Goal: Check status: Check status

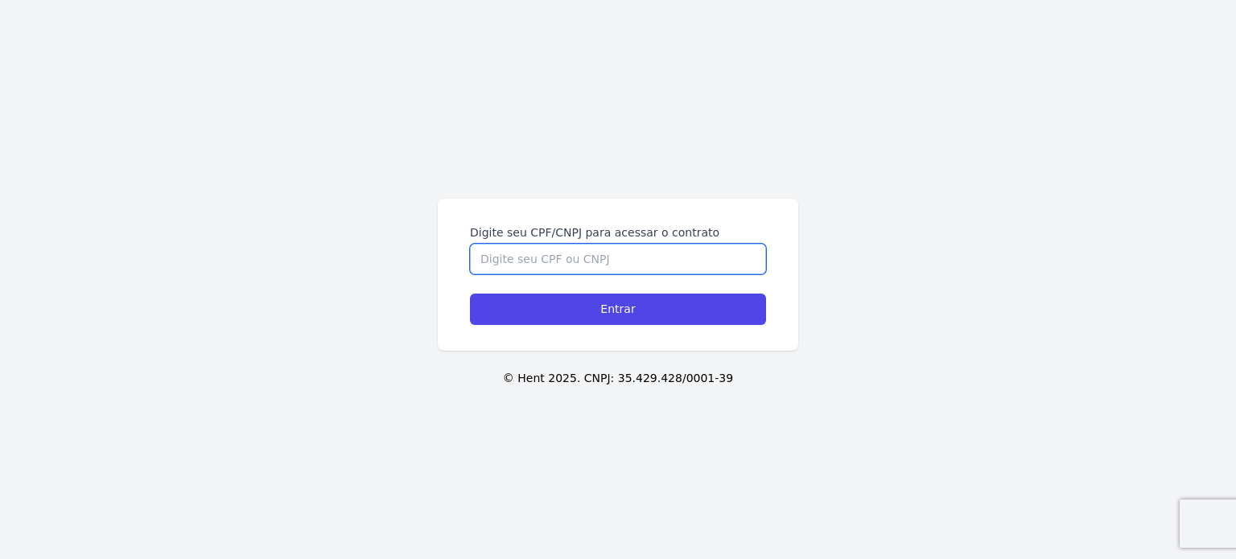
click at [582, 268] on input "Digite seu CPF/CNPJ para acessar o contrato" at bounding box center [618, 259] width 296 height 31
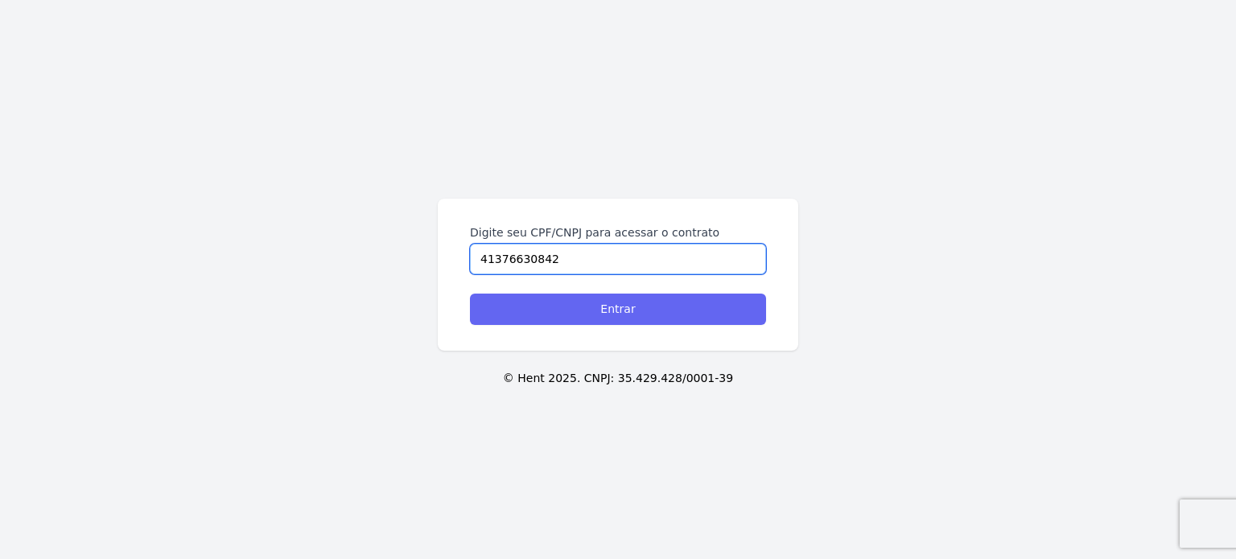
type input "41376630842"
click at [585, 319] on input "Entrar" at bounding box center [618, 309] width 296 height 31
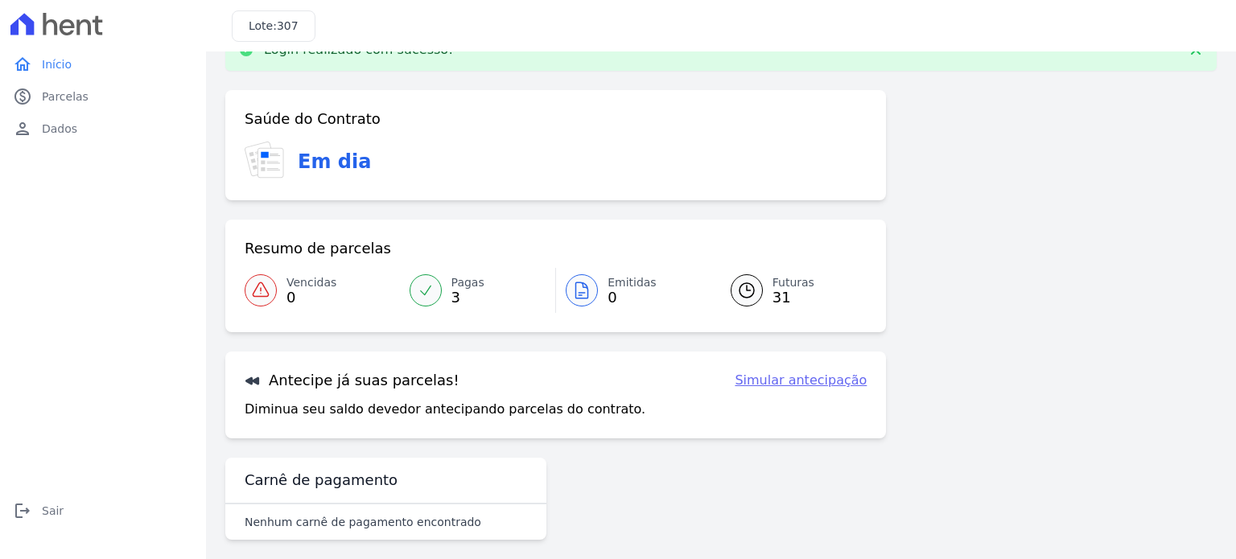
scroll to position [54, 0]
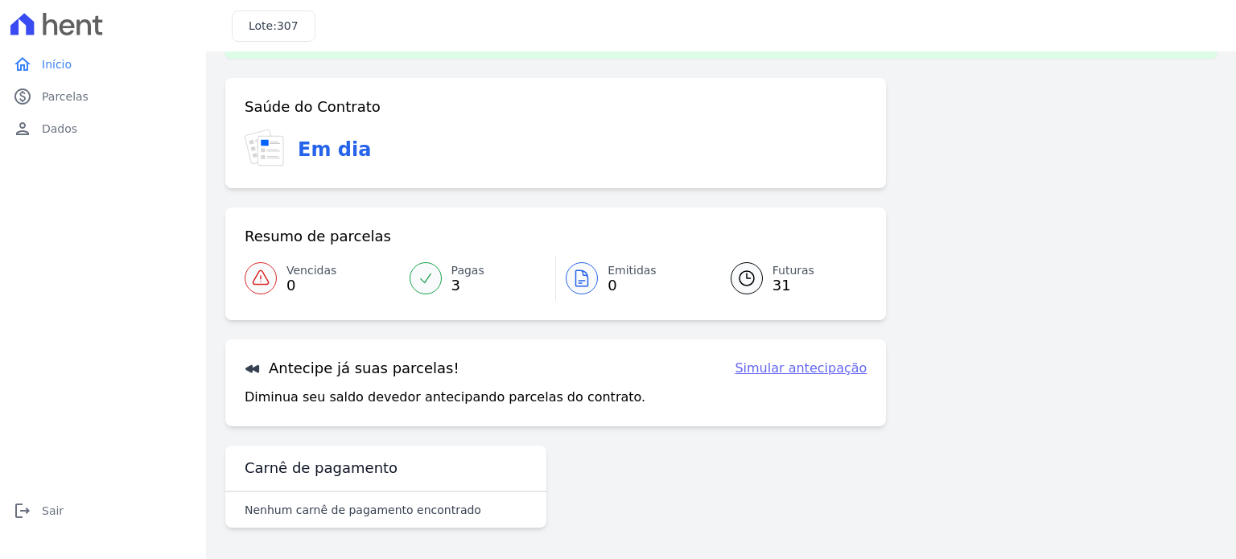
click at [316, 505] on p "Nenhum carnê de pagamento encontrado" at bounding box center [363, 510] width 237 height 16
click at [52, 93] on span "Parcelas" at bounding box center [65, 97] width 47 height 16
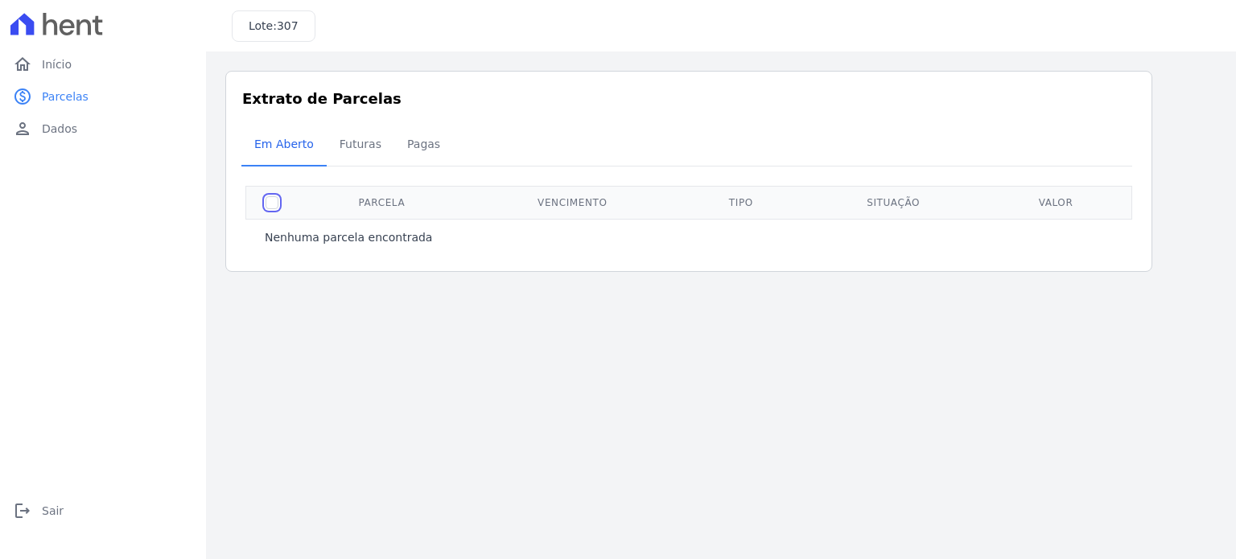
click at [275, 205] on input "checkbox" at bounding box center [272, 202] width 13 height 13
checkbox input "true"
click at [351, 145] on span "Futuras" at bounding box center [360, 144] width 61 height 32
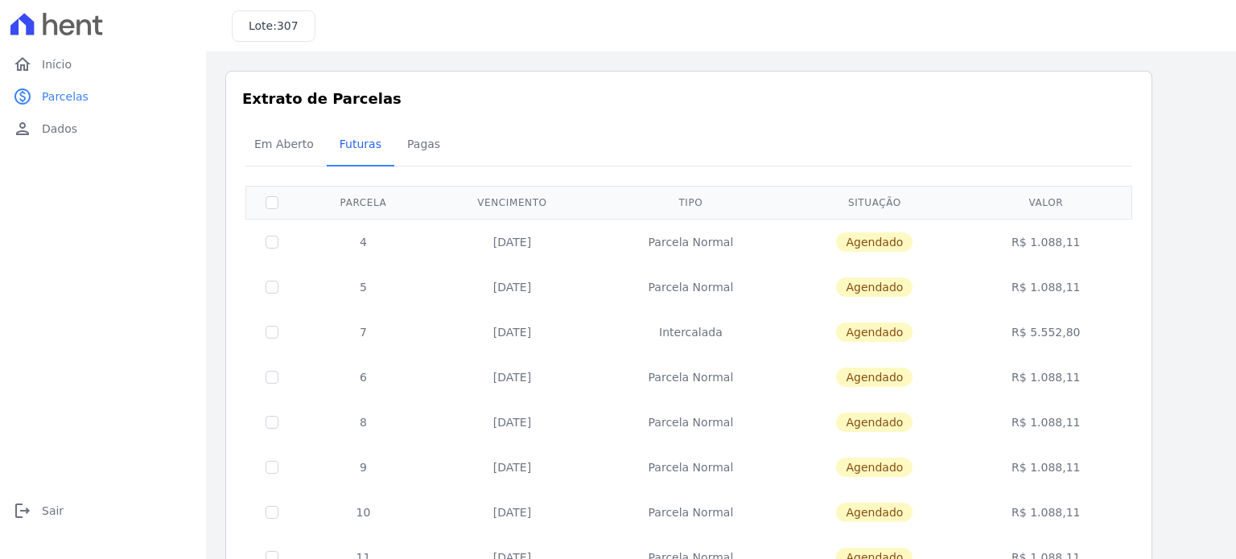
click at [364, 241] on td "4" at bounding box center [363, 242] width 131 height 46
click at [277, 243] on input "checkbox" at bounding box center [272, 242] width 13 height 13
checkbox input "true"
click at [277, 243] on input "checkbox" at bounding box center [272, 242] width 13 height 13
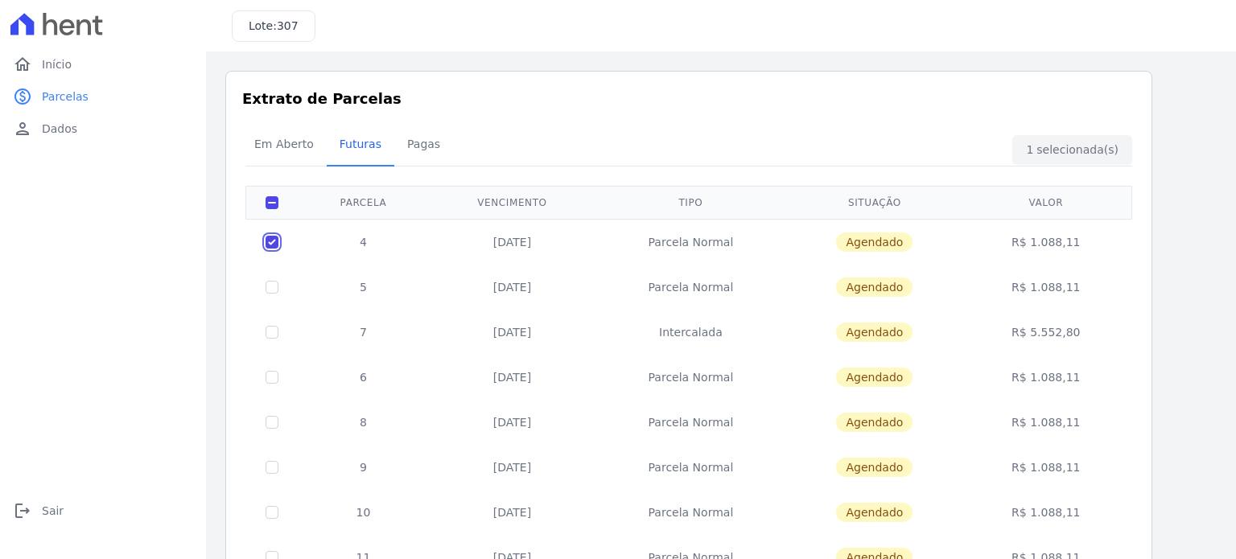
checkbox input "false"
click at [274, 243] on input "checkbox" at bounding box center [272, 242] width 13 height 13
checkbox input "true"
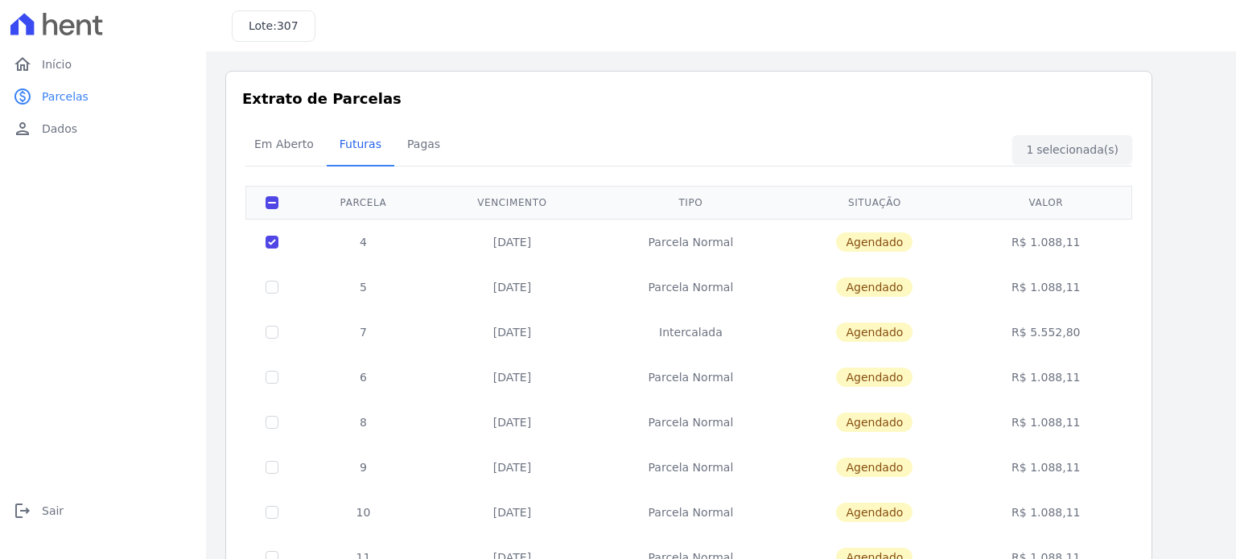
click at [1078, 153] on div "Em Aberto Futuras [GEOGRAPHIC_DATA]" at bounding box center [688, 145] width 895 height 39
click at [348, 242] on td "4" at bounding box center [363, 242] width 131 height 46
click at [510, 236] on td "[DATE]" at bounding box center [512, 242] width 167 height 46
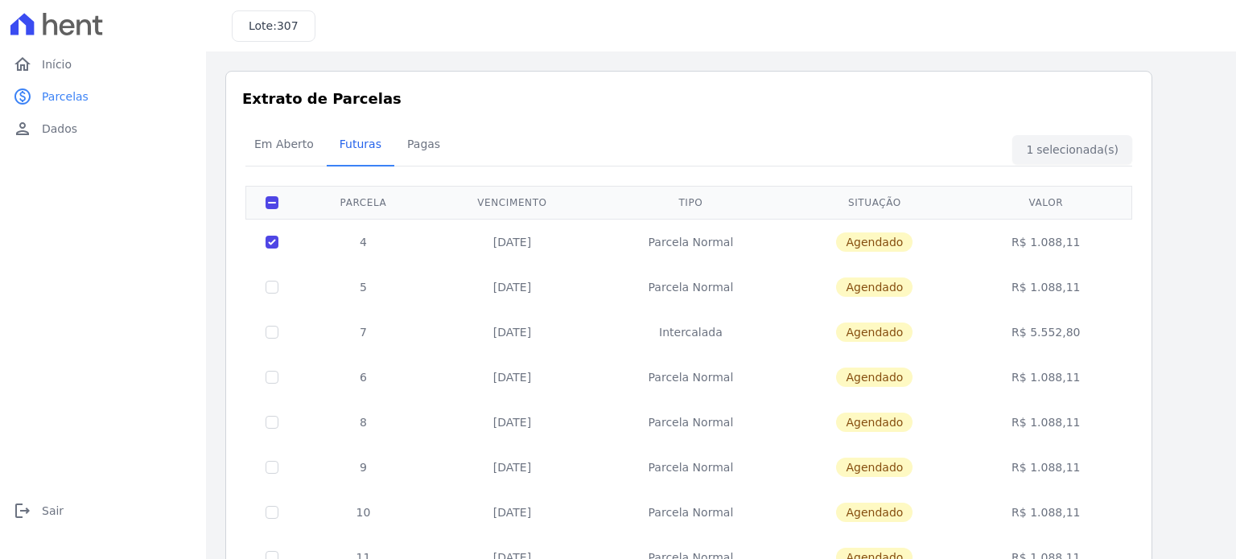
click at [510, 236] on td "[DATE]" at bounding box center [512, 242] width 167 height 46
click at [801, 241] on td "Agendado" at bounding box center [874, 242] width 177 height 46
click at [1057, 247] on td "R$ 1.088,11" at bounding box center [1046, 242] width 166 height 46
click at [1120, 147] on div "Em Aberto Futuras [GEOGRAPHIC_DATA]" at bounding box center [688, 145] width 895 height 39
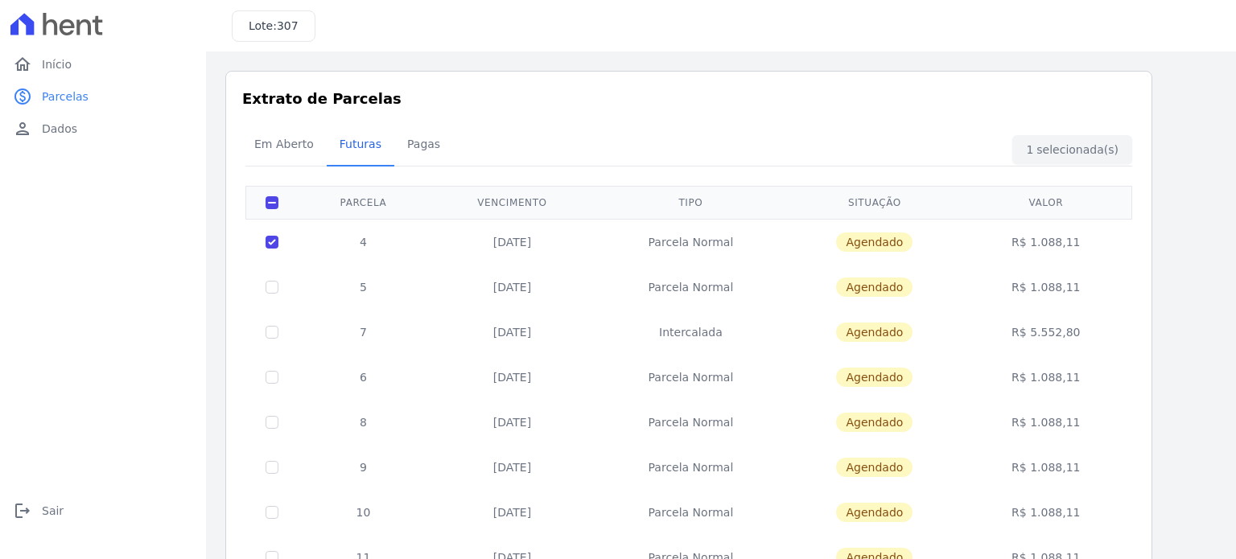
click at [263, 31] on h3 "Lote: 307" at bounding box center [274, 26] width 50 height 17
click at [83, 133] on link "person Dados" at bounding box center [102, 129] width 193 height 32
